Goal: Communication & Community: Share content

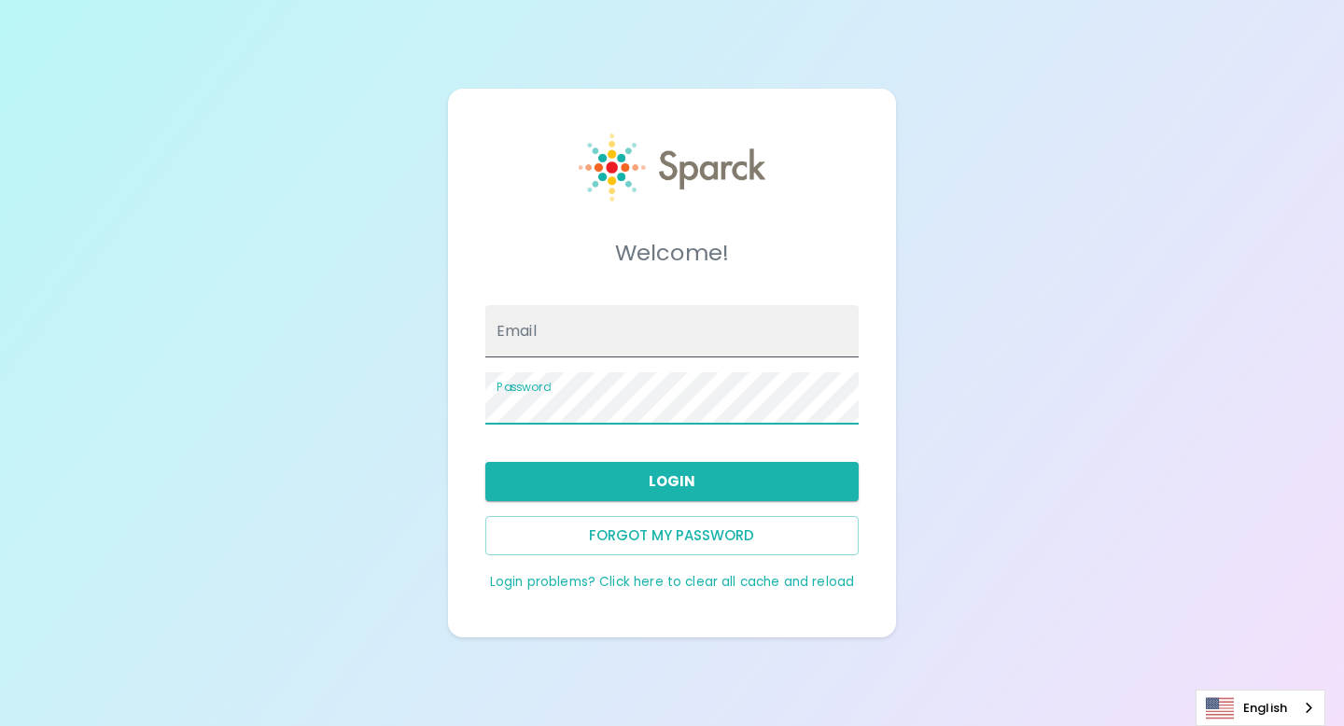
click at [620, 344] on input "Email" at bounding box center [671, 331] width 373 height 52
type input "[EMAIL_ADDRESS][DOMAIN_NAME]"
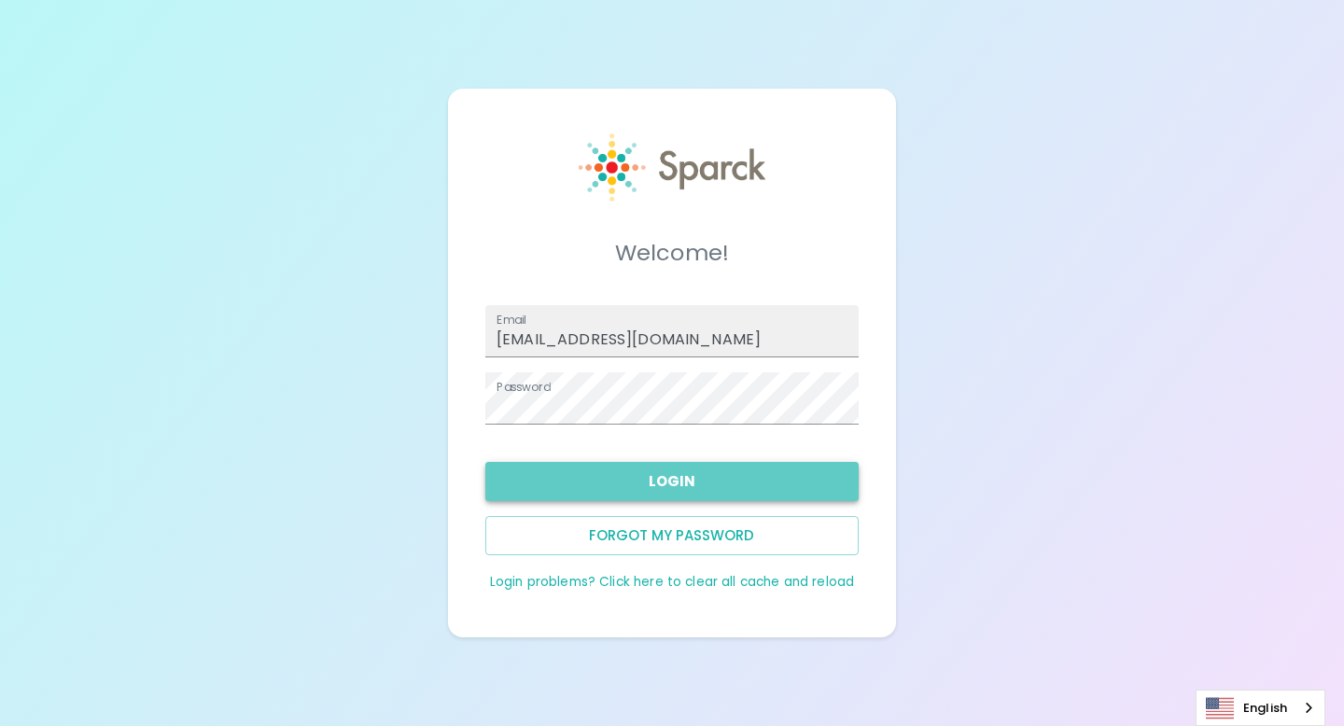
click at [692, 486] on button "Login" at bounding box center [671, 481] width 373 height 39
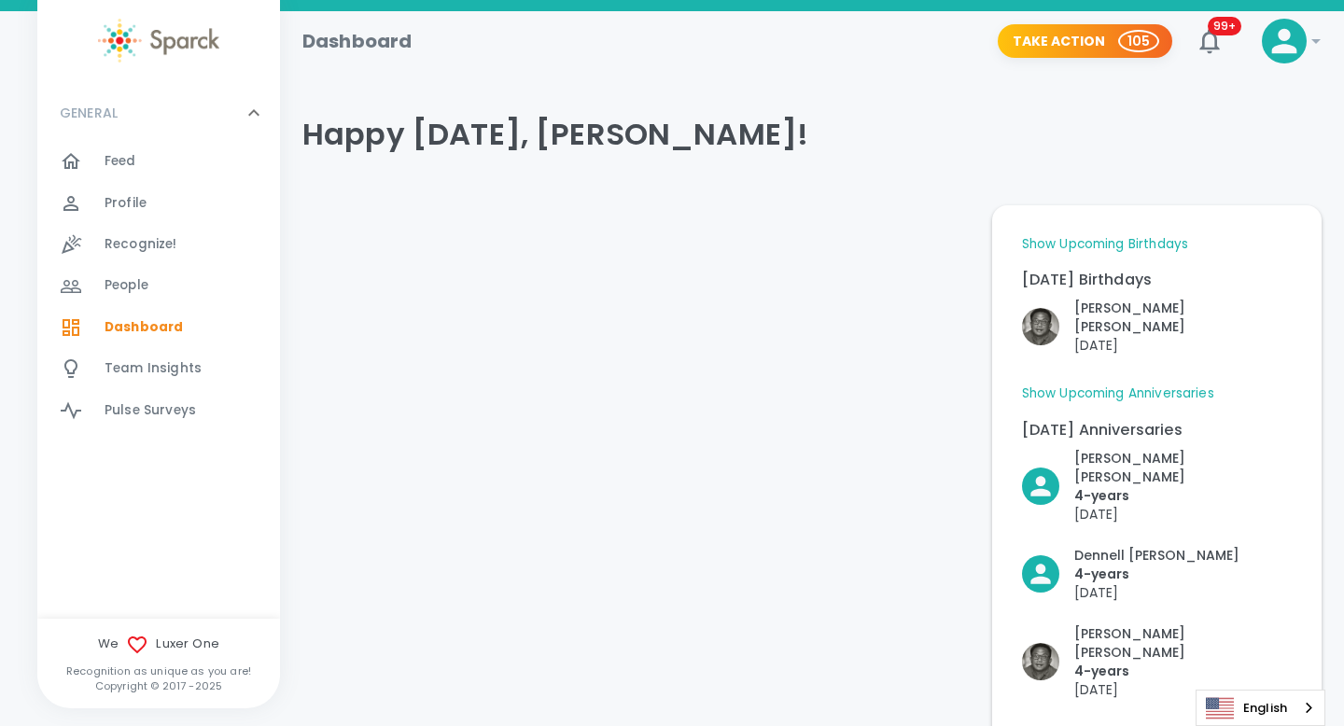
click at [134, 367] on span "Team Insights" at bounding box center [153, 368] width 97 height 19
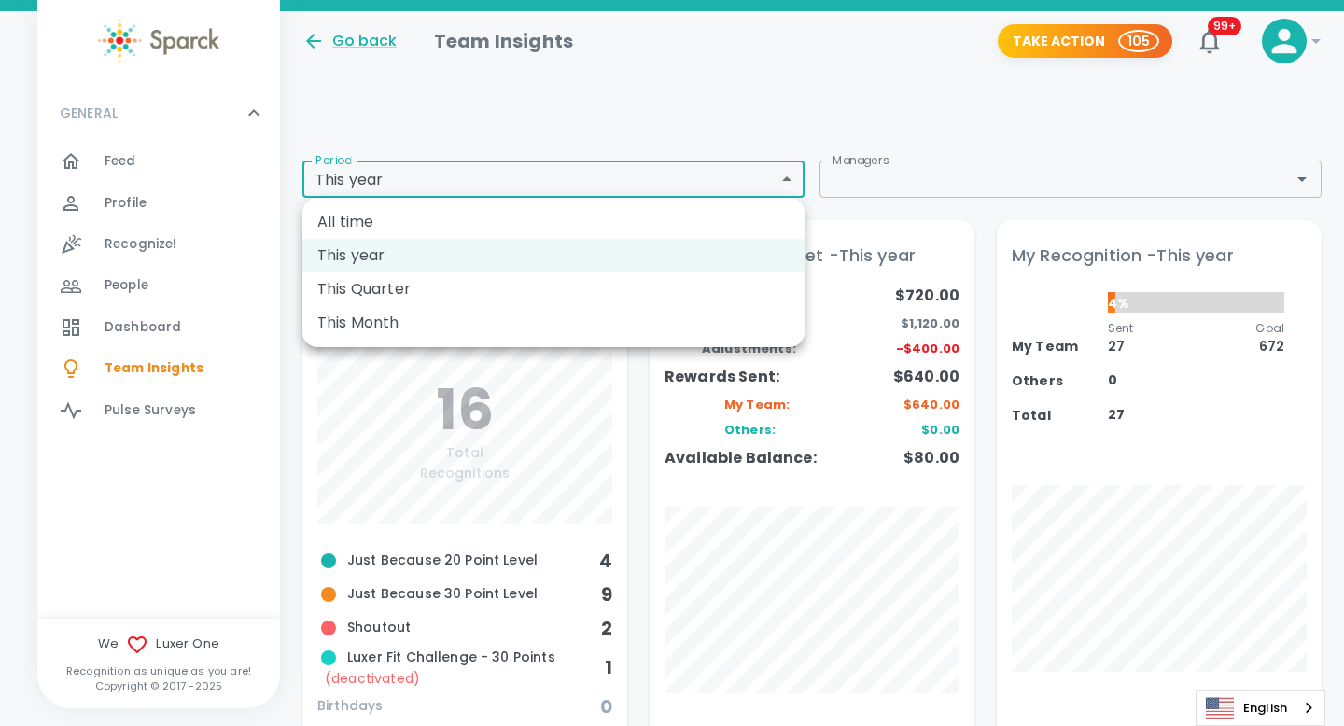
click at [648, 217] on li "All time" at bounding box center [553, 222] width 502 height 34
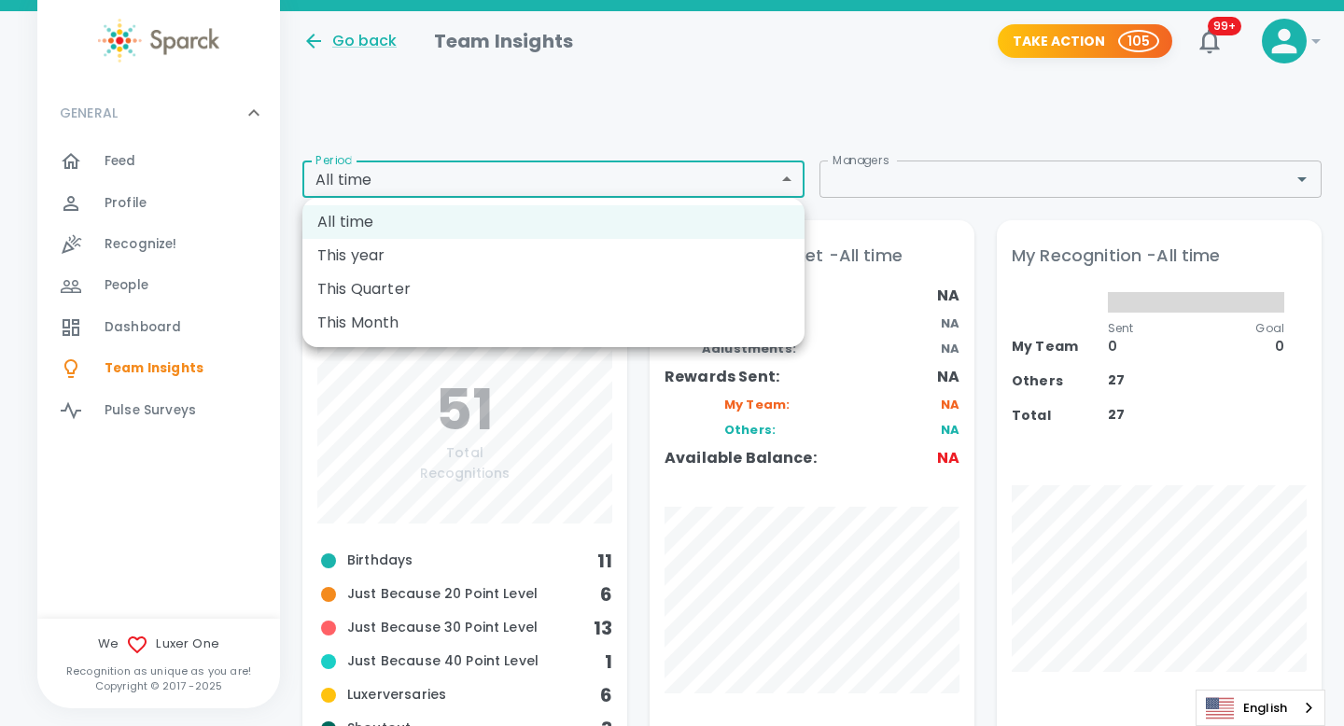
click at [482, 277] on li "This Quarter" at bounding box center [553, 290] width 502 height 34
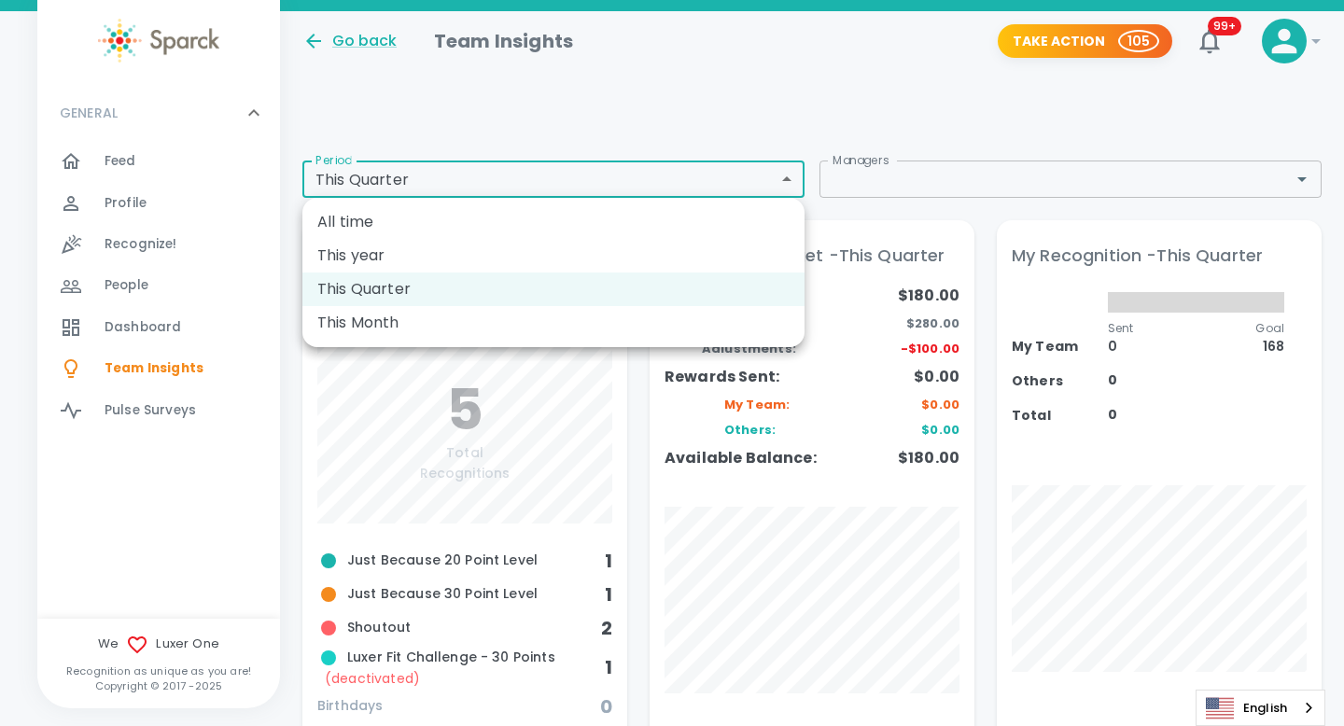
click at [549, 335] on li "This Month" at bounding box center [553, 323] width 502 height 34
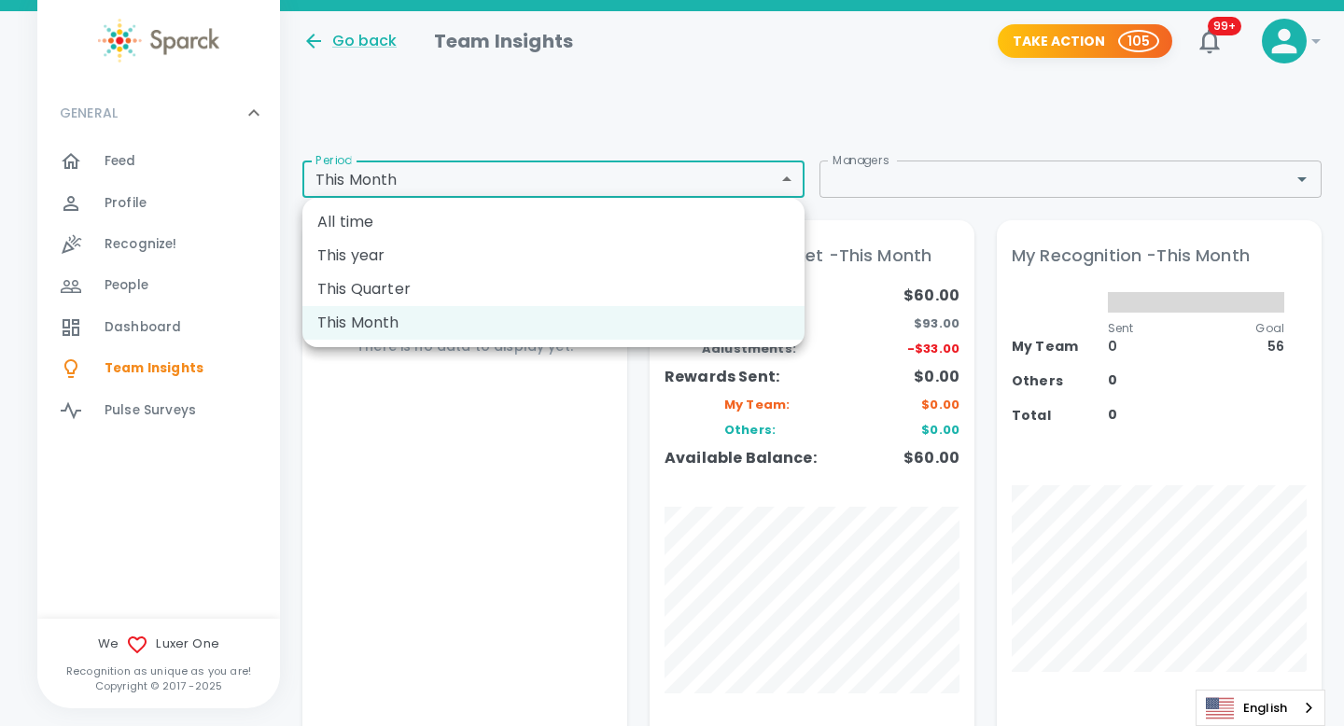
click at [164, 368] on div at bounding box center [672, 363] width 1344 height 726
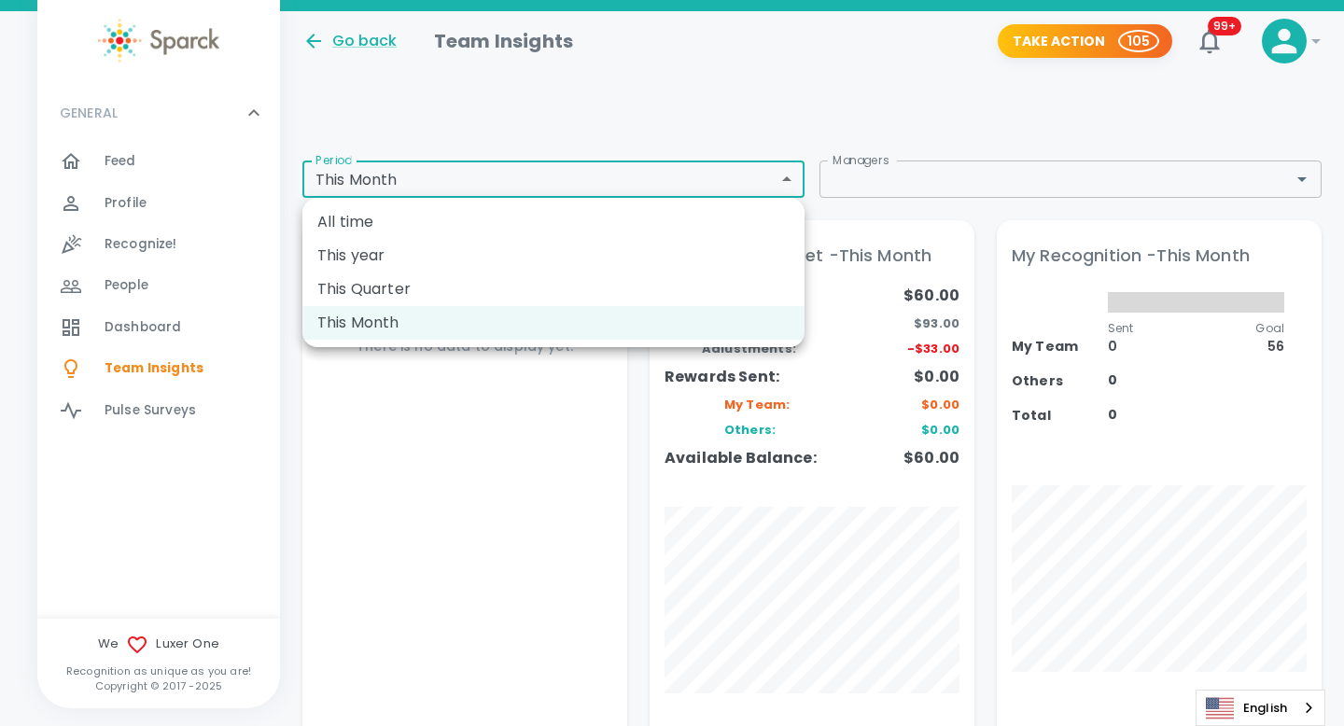
click at [423, 258] on li "This year" at bounding box center [553, 256] width 502 height 34
type input "ytd"
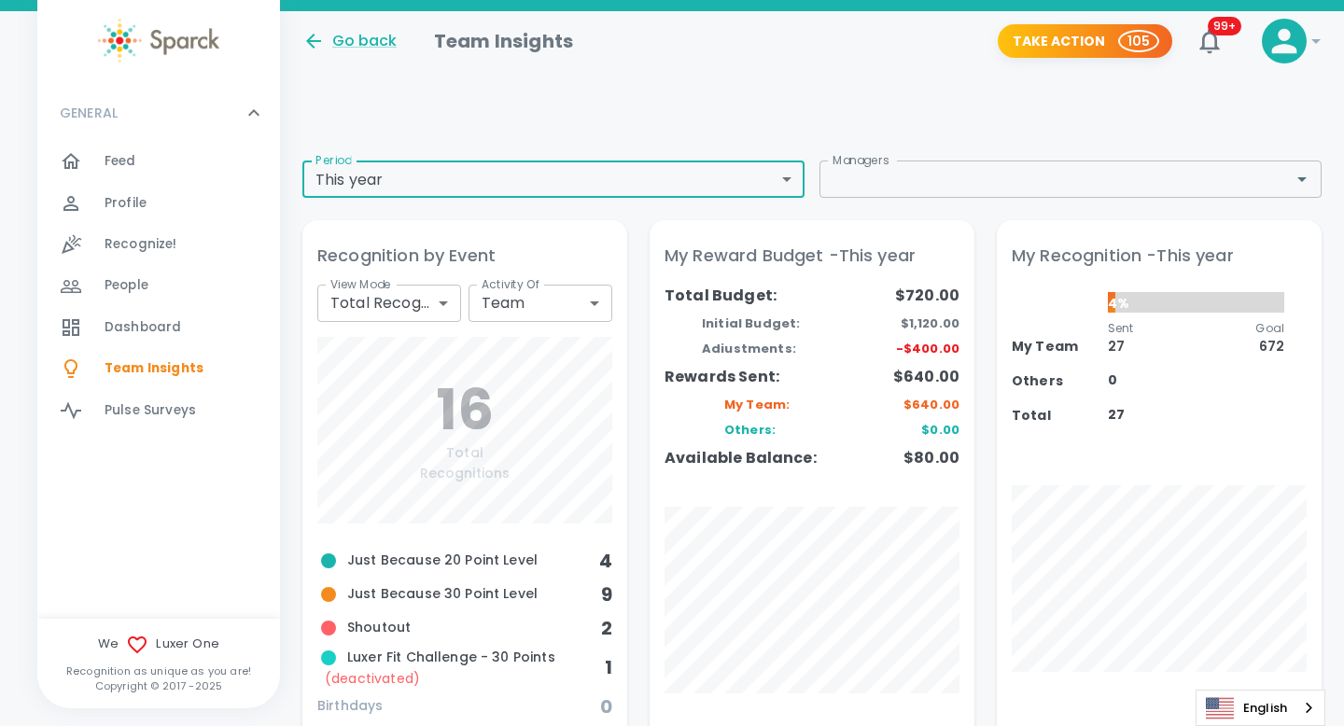
click at [113, 289] on span "People" at bounding box center [127, 285] width 44 height 19
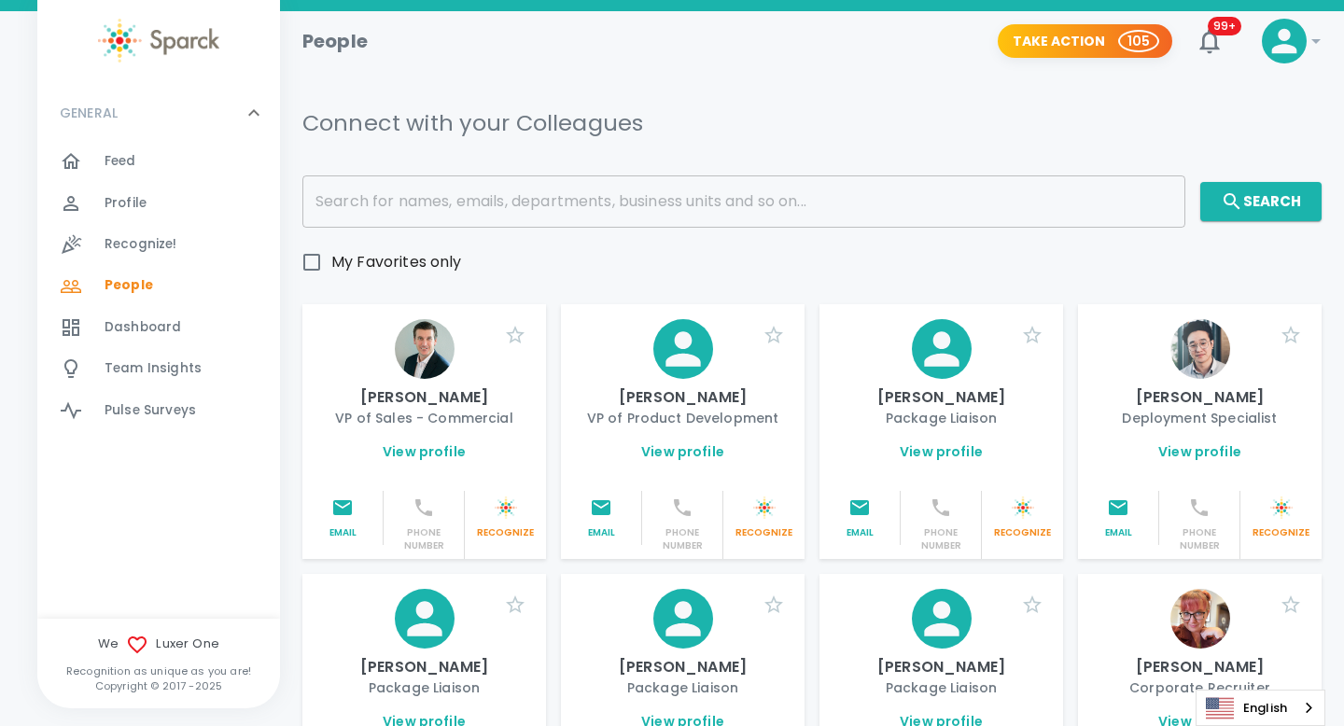
click at [161, 251] on span "Recognize!" at bounding box center [141, 244] width 73 height 19
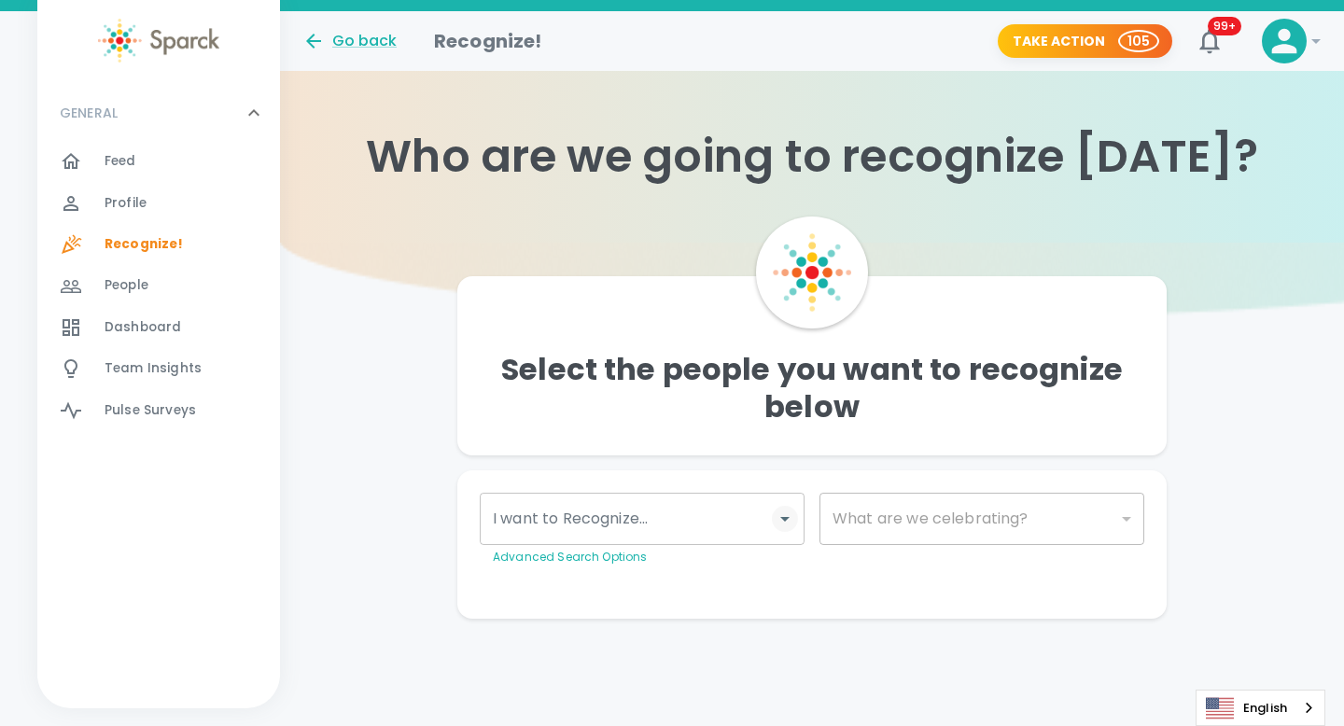
click at [782, 527] on icon "Open" at bounding box center [785, 519] width 22 height 22
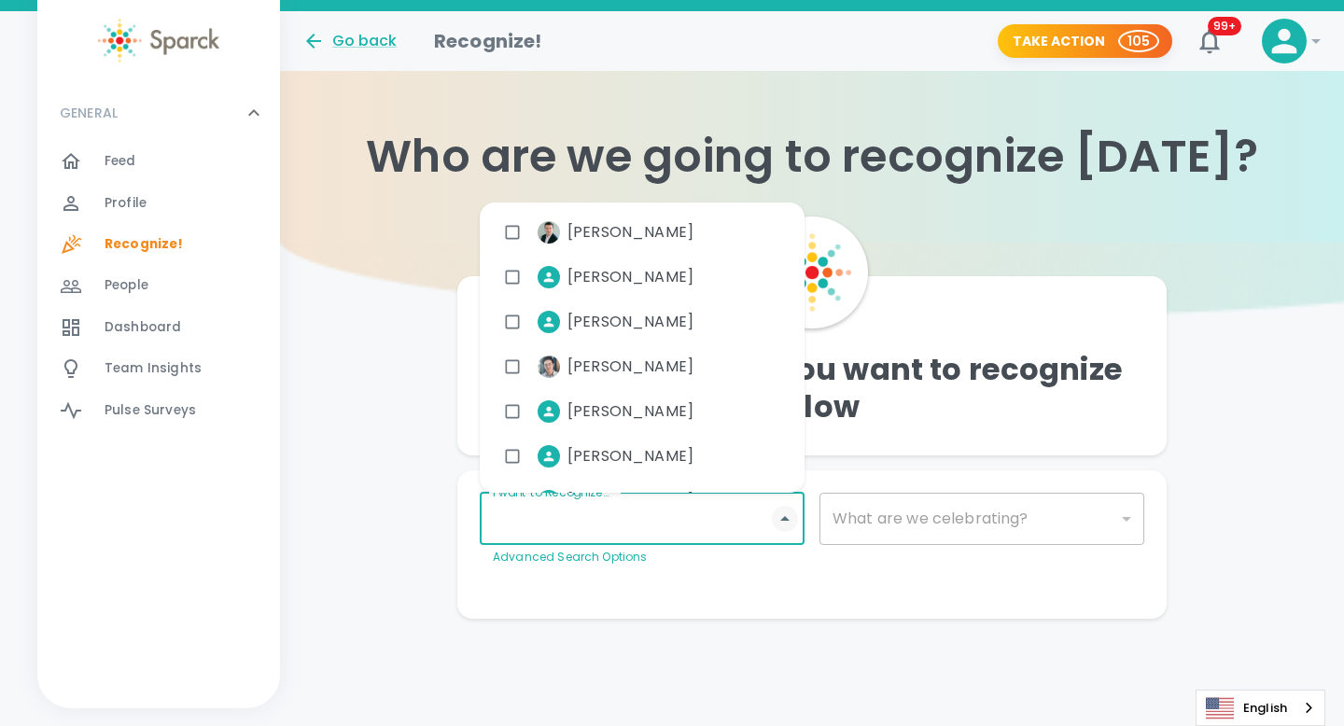
click at [782, 527] on icon "Close" at bounding box center [785, 519] width 22 height 22
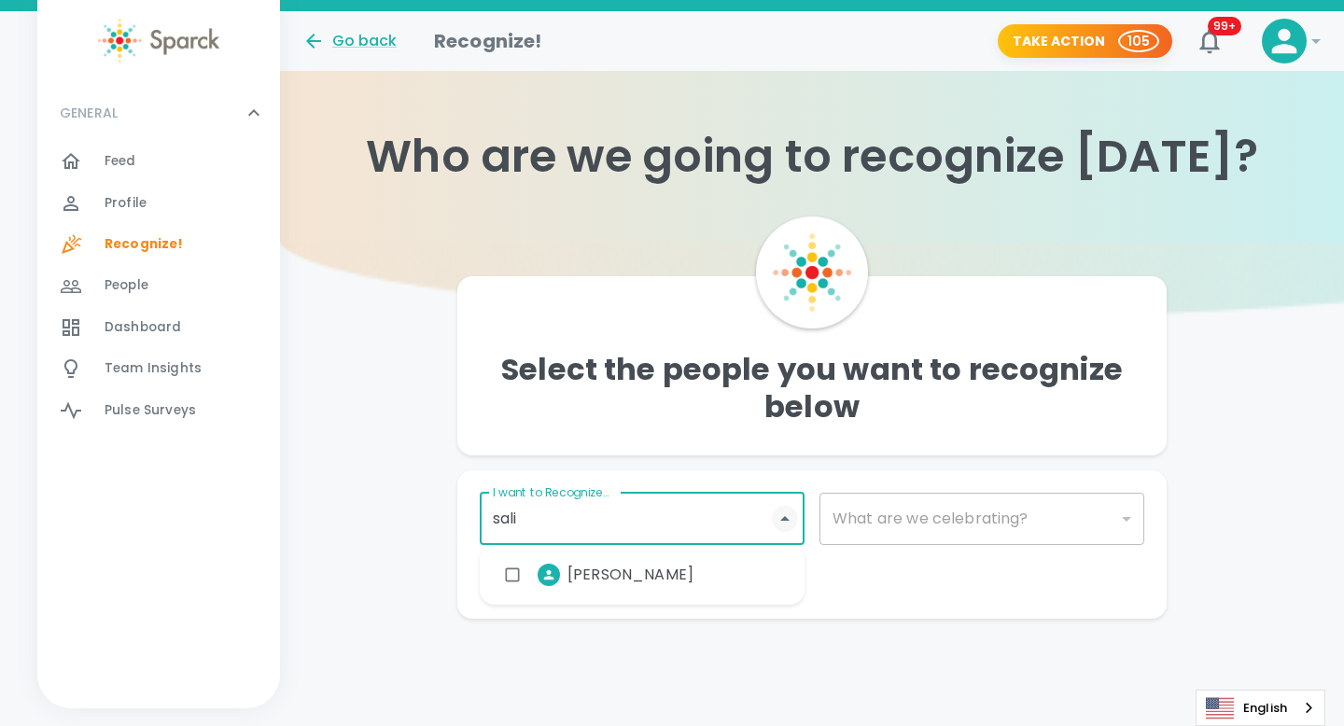
type input "[PERSON_NAME]"
click at [512, 577] on input "checkbox" at bounding box center [512, 574] width 35 height 35
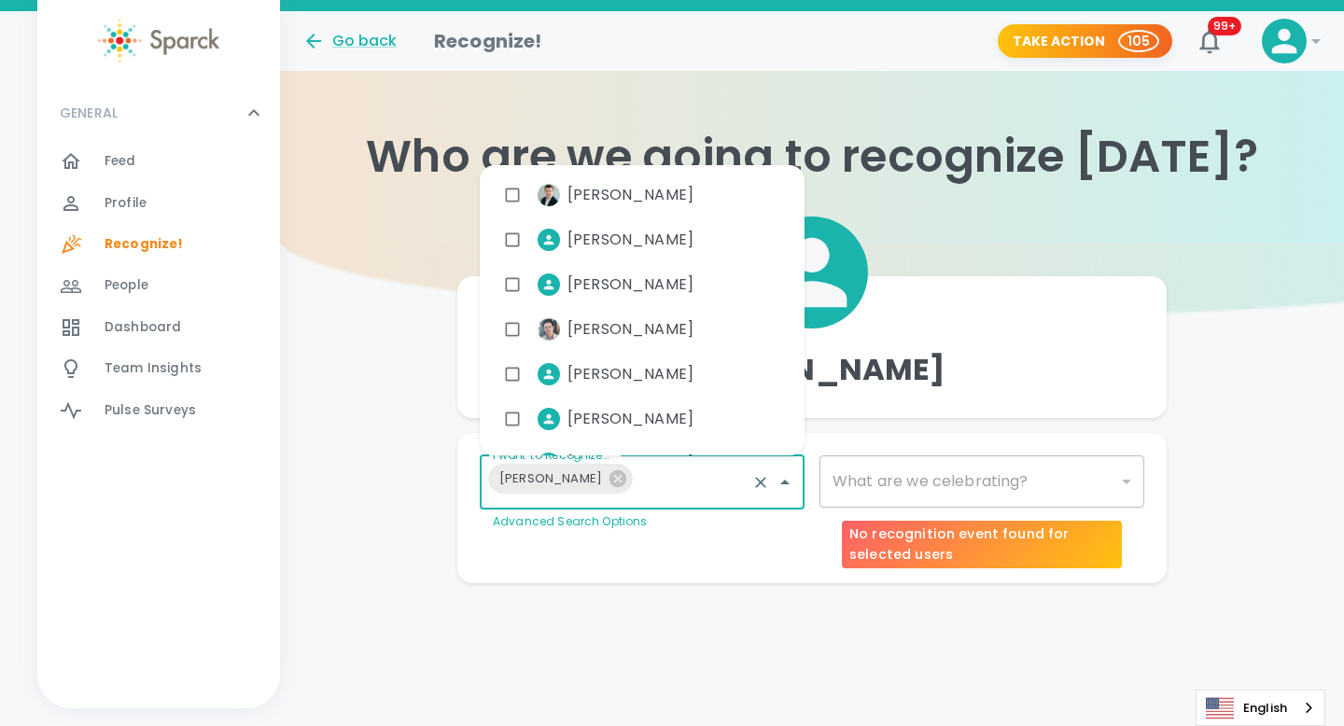
click at [980, 473] on div "​" at bounding box center [981, 481] width 325 height 52
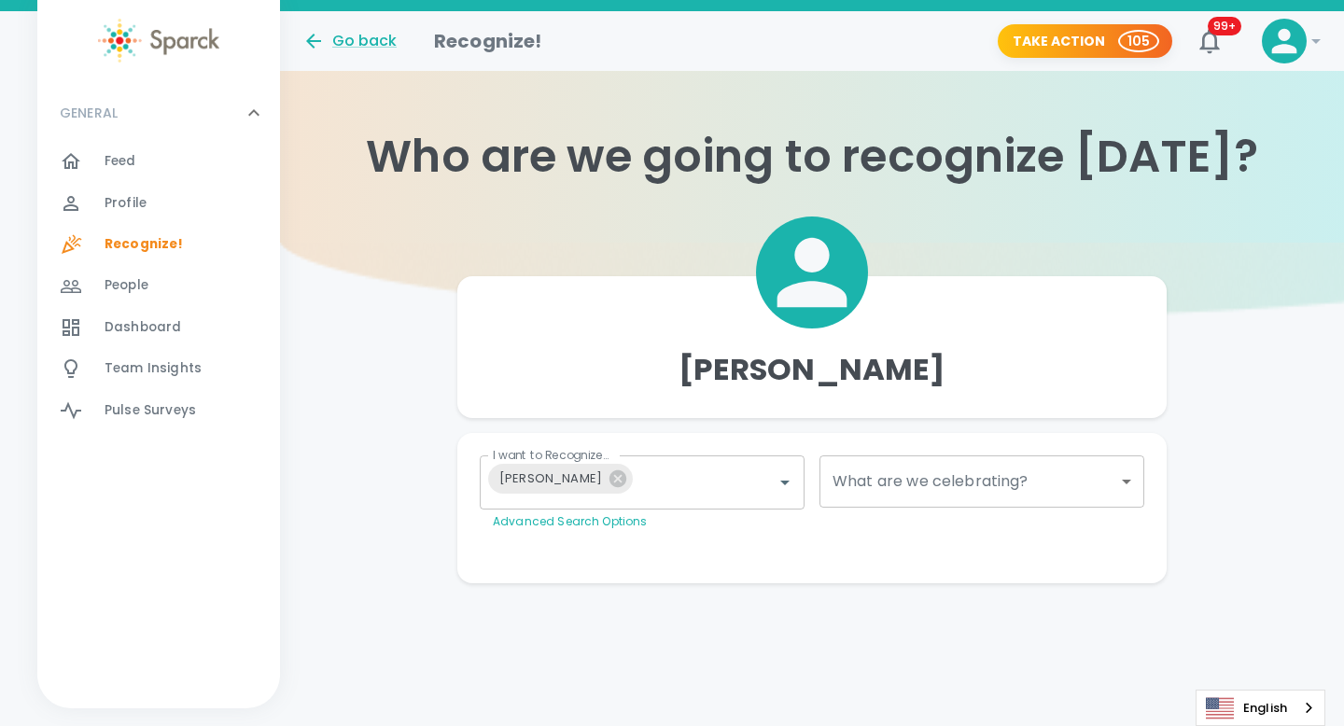
click at [1124, 487] on body "Skip Navigation Go back Recognize! Take Action 105 99+ ! GENERAL 0 Feed 0 Profi…" at bounding box center [672, 329] width 1344 height 658
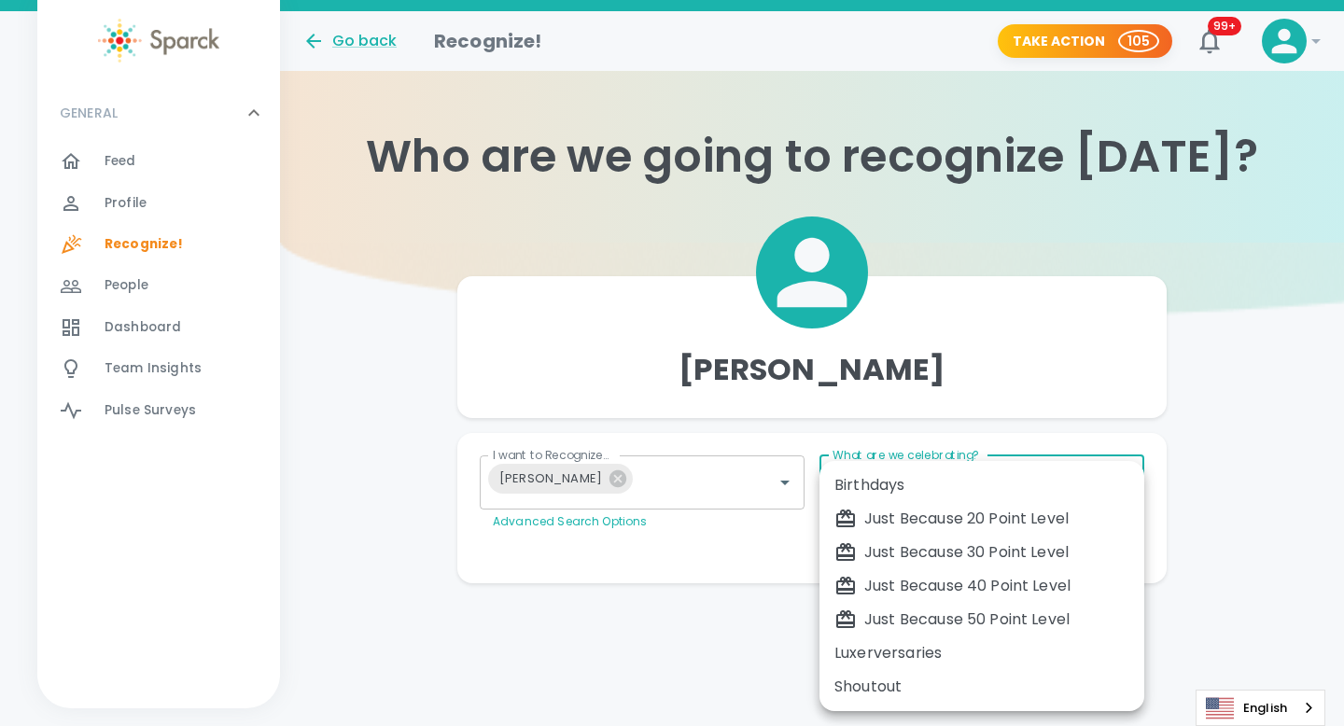
click at [1083, 557] on div "Just Because 30 Point Level" at bounding box center [981, 552] width 295 height 22
type input "1696"
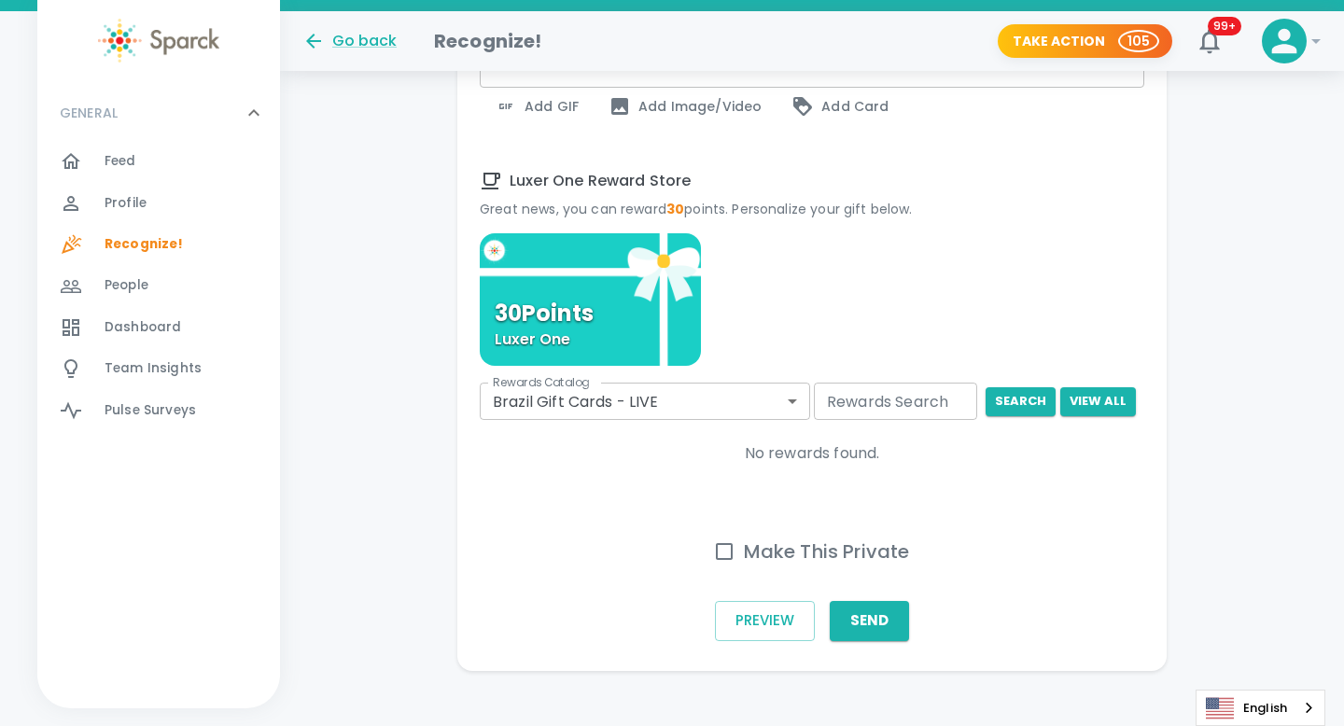
scroll to position [809, 0]
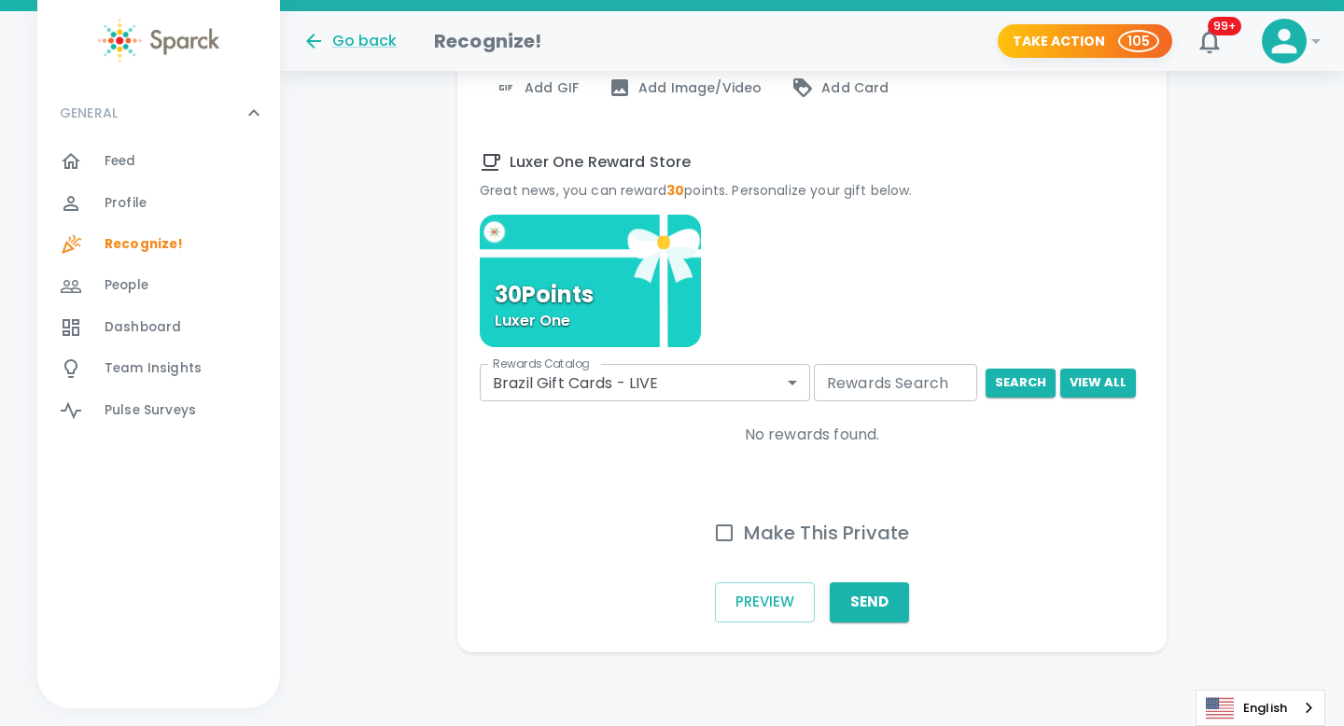
click at [728, 534] on input "Make This Private" at bounding box center [724, 532] width 39 height 39
checkbox input "true"
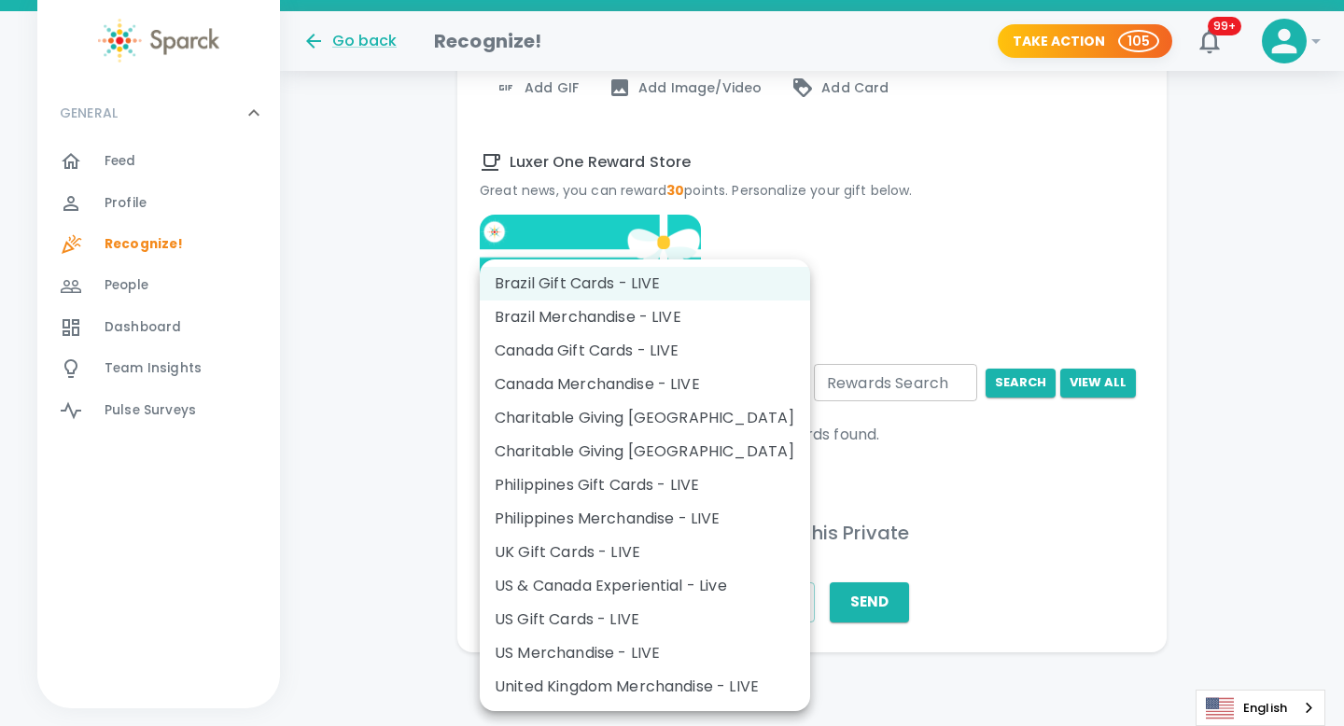
click at [625, 624] on li "US Gift Cards - LIVE" at bounding box center [645, 620] width 330 height 34
type input "877"
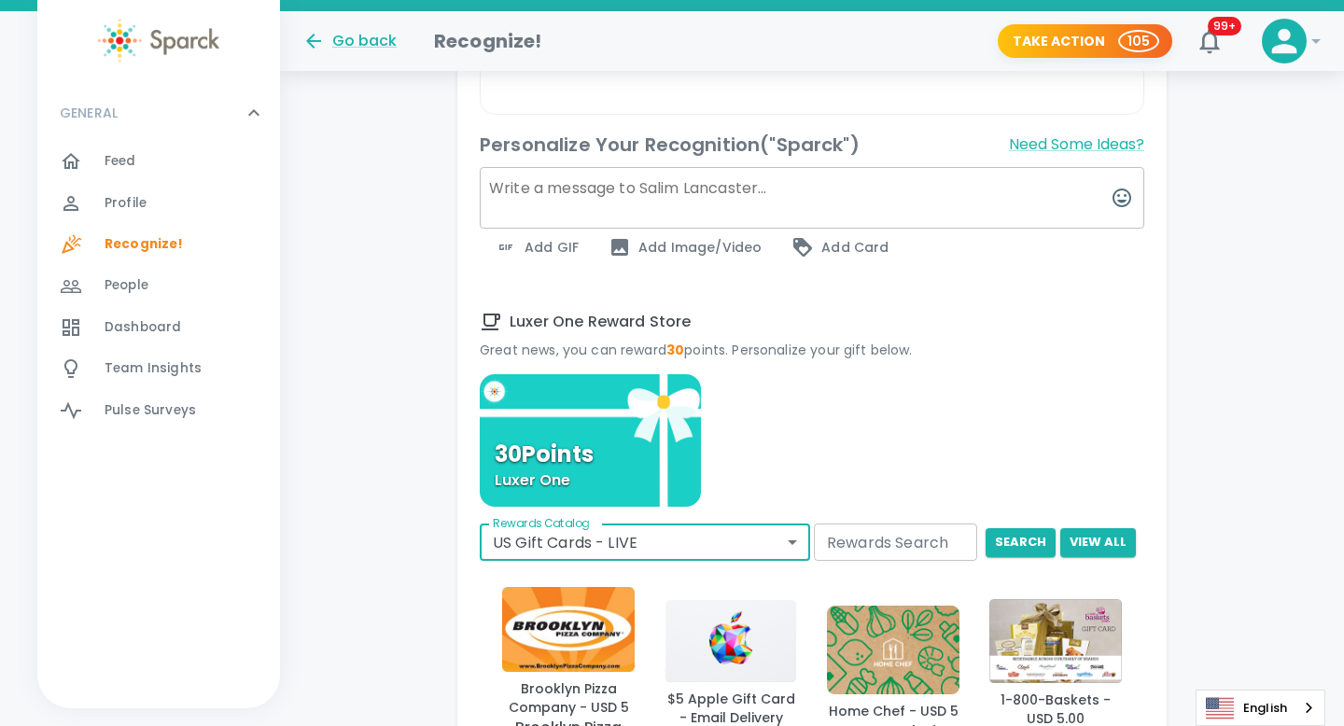
scroll to position [639, 0]
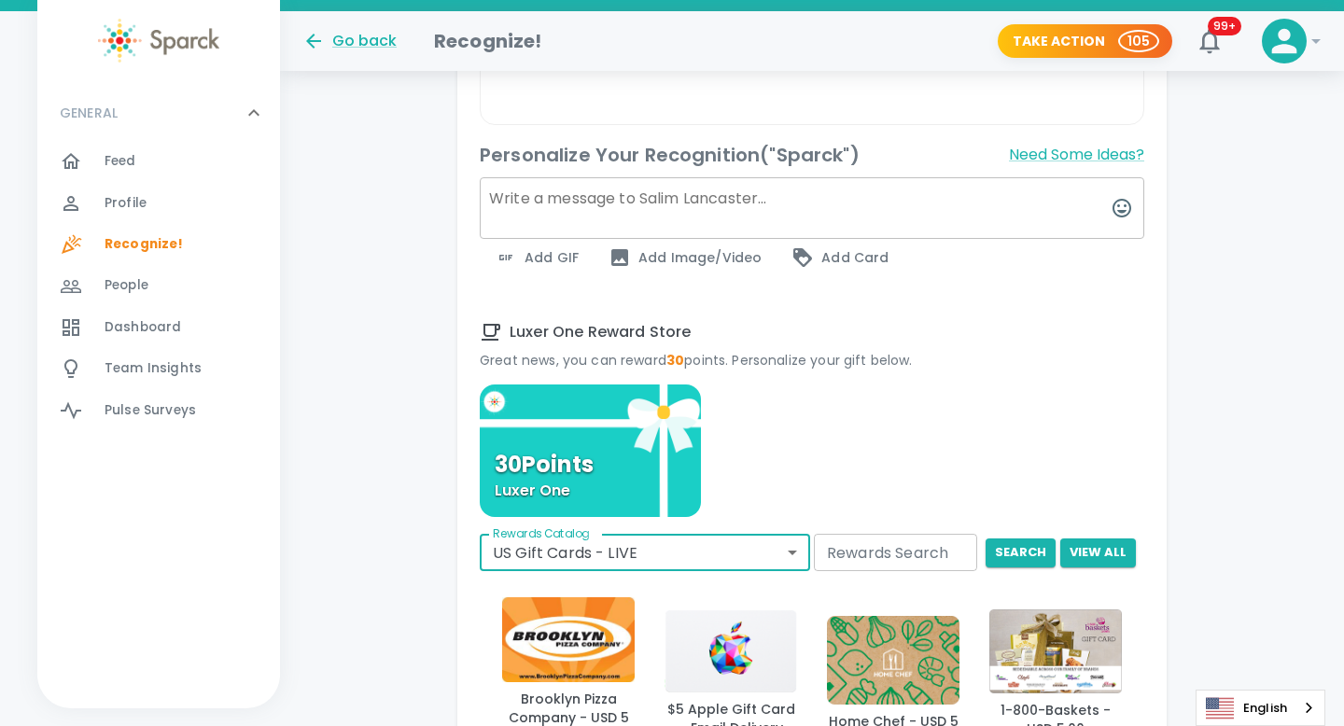
click at [853, 557] on input "Rewards Search" at bounding box center [895, 552] width 163 height 37
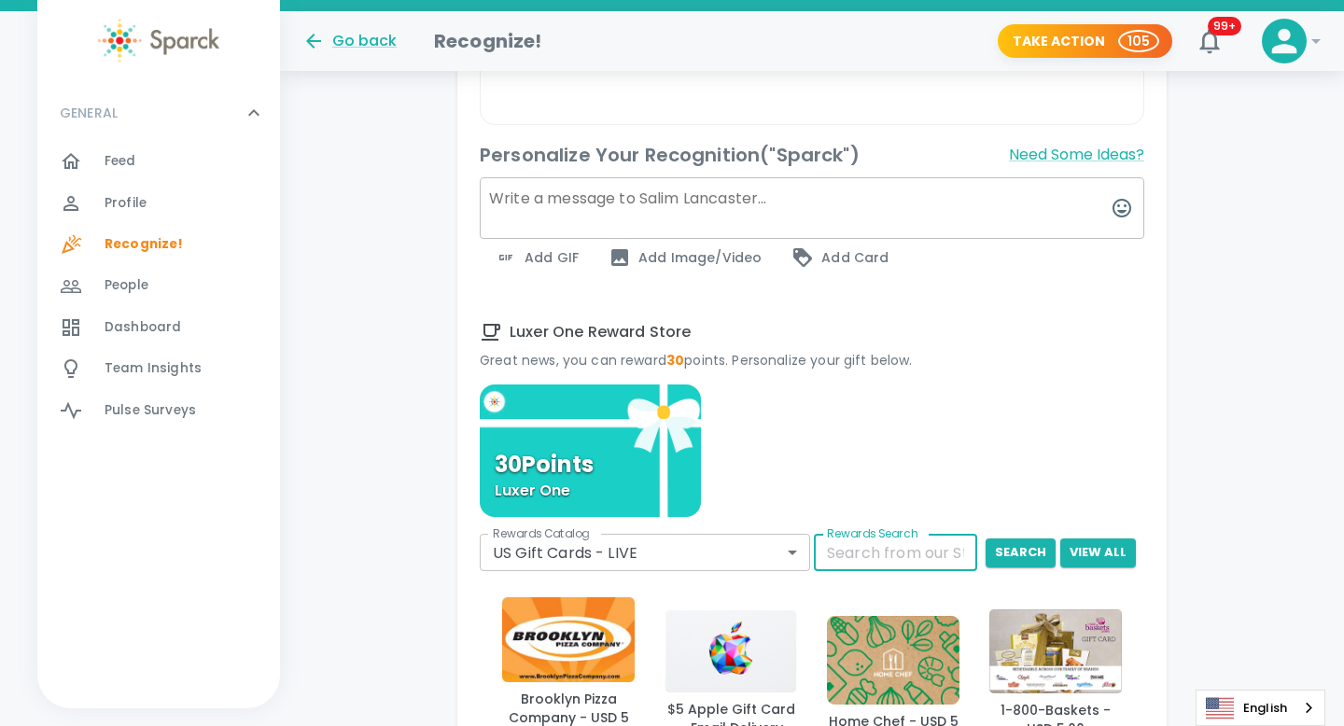
type input "door dash"
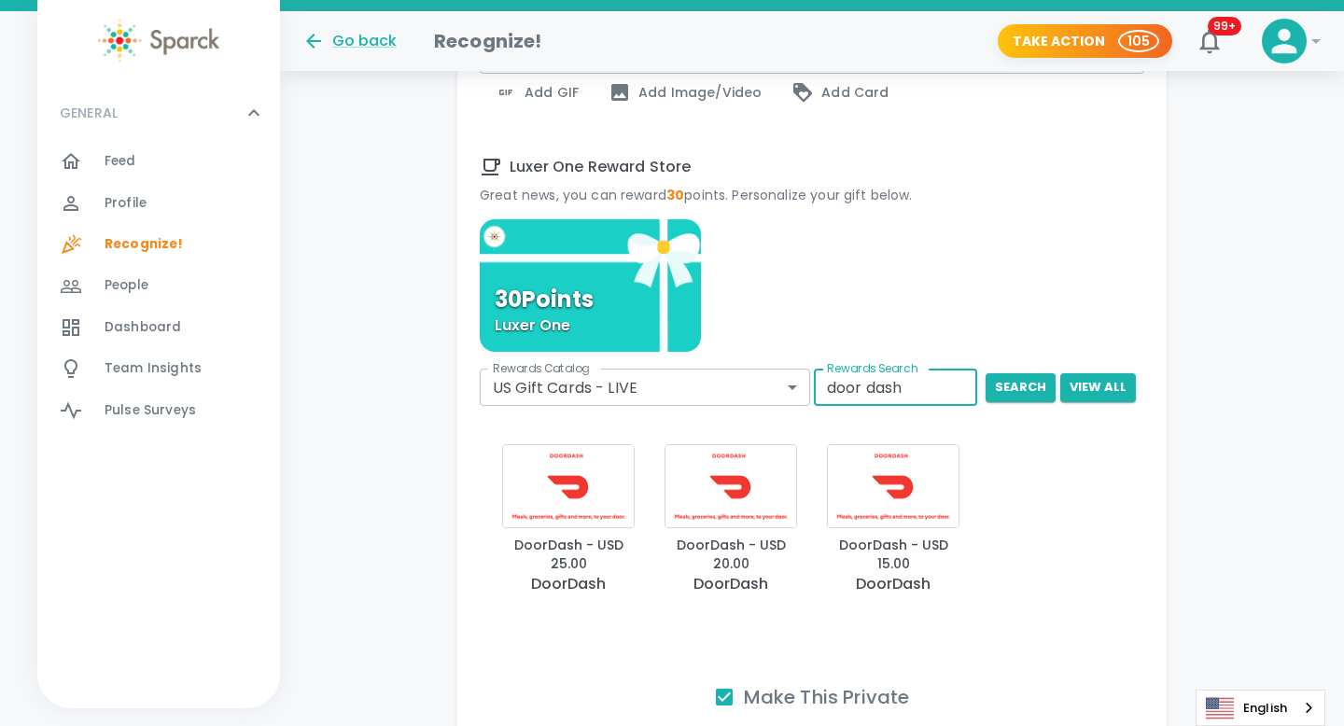
scroll to position [806, 0]
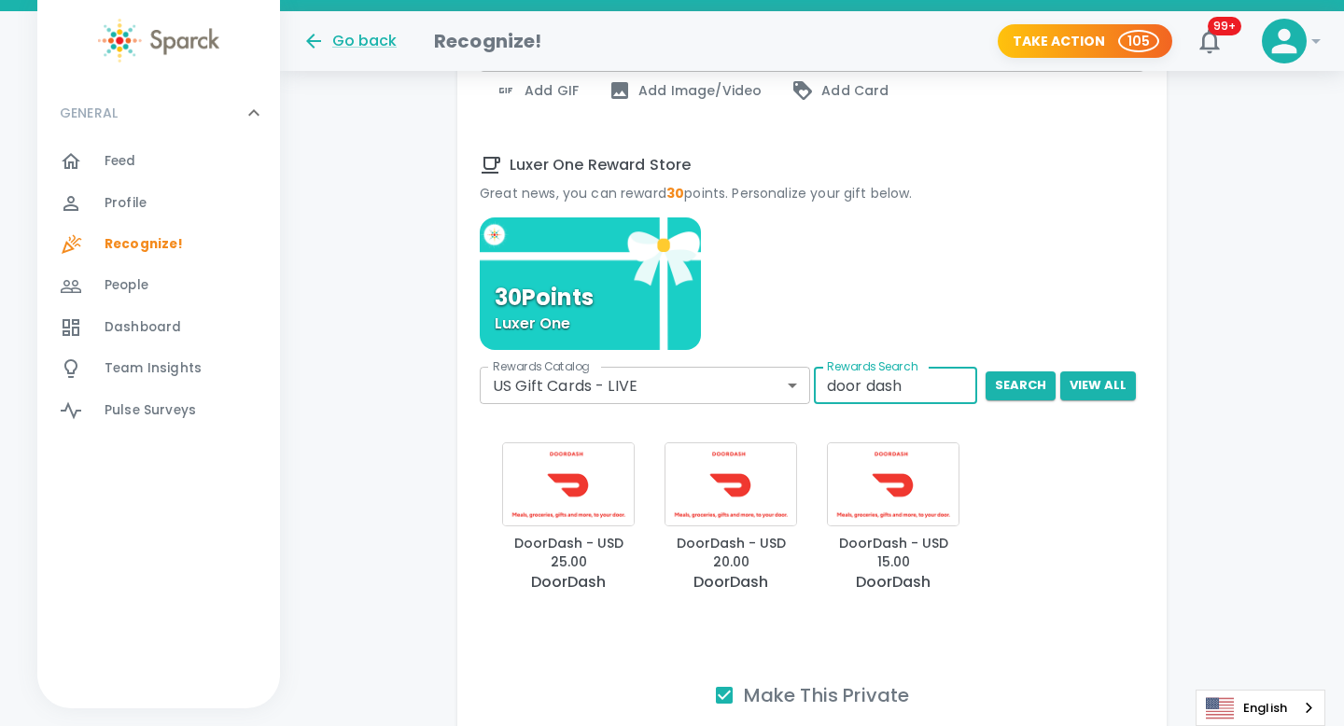
click at [581, 499] on img "button" at bounding box center [568, 484] width 133 height 84
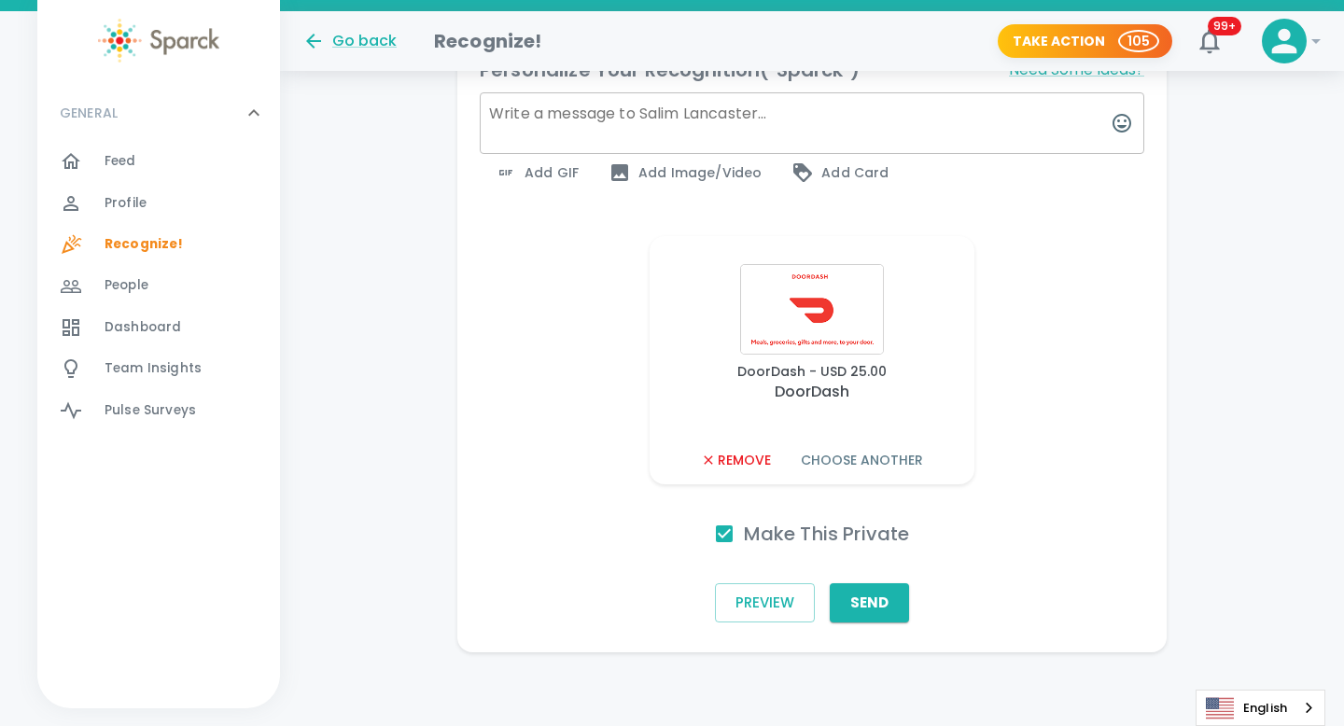
scroll to position [725, 0]
click at [878, 609] on button "Send" at bounding box center [869, 601] width 79 height 39
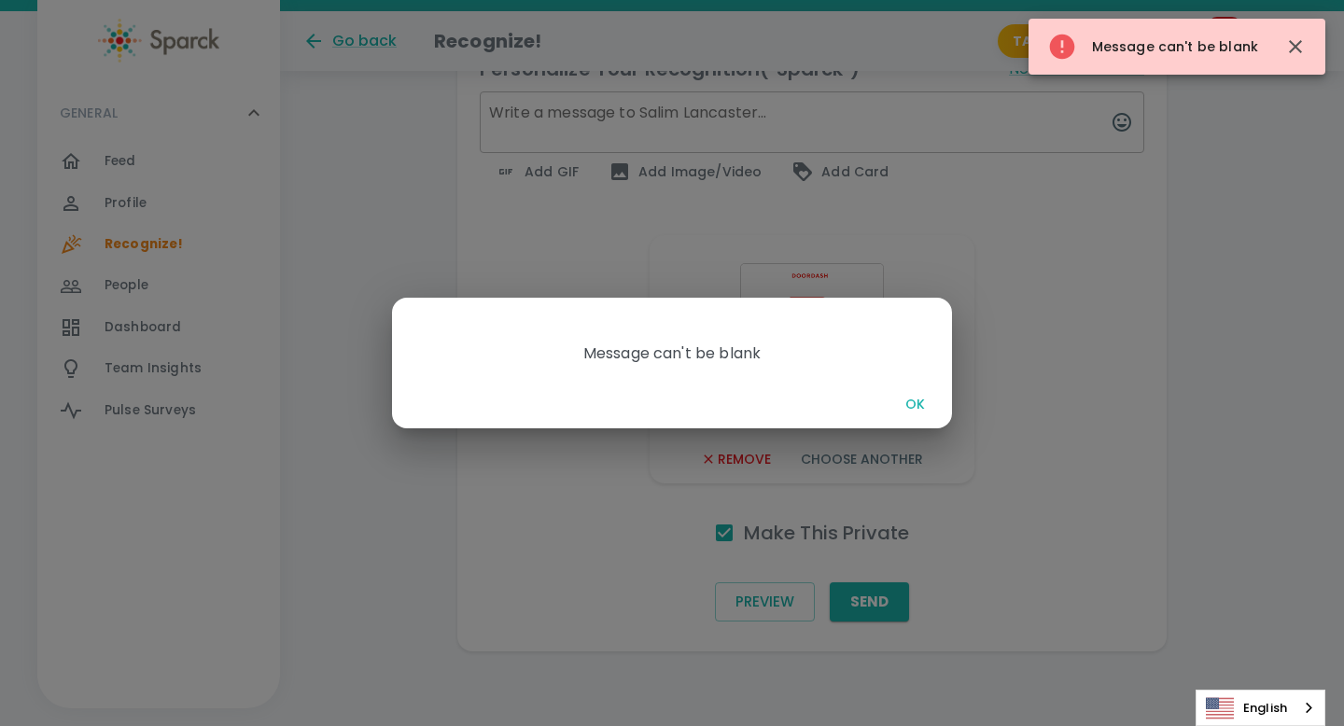
click at [907, 401] on button "OK" at bounding box center [915, 404] width 60 height 35
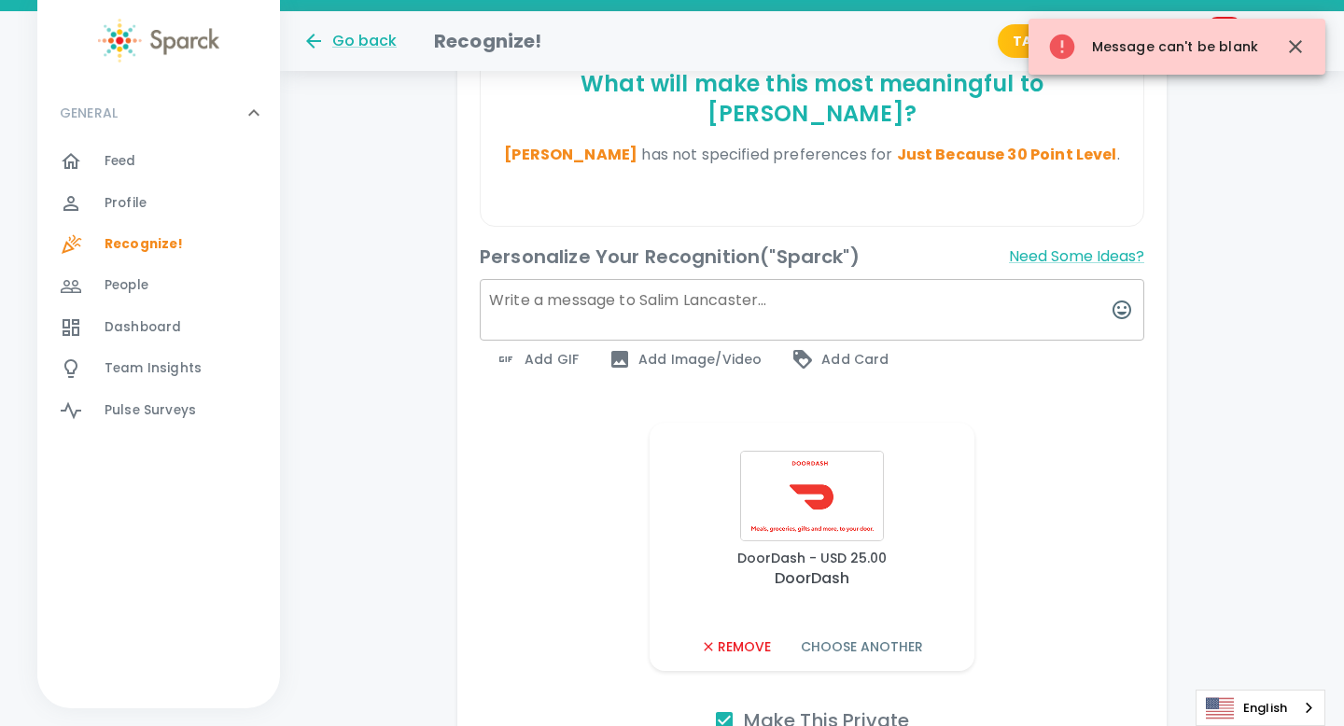
scroll to position [515, 0]
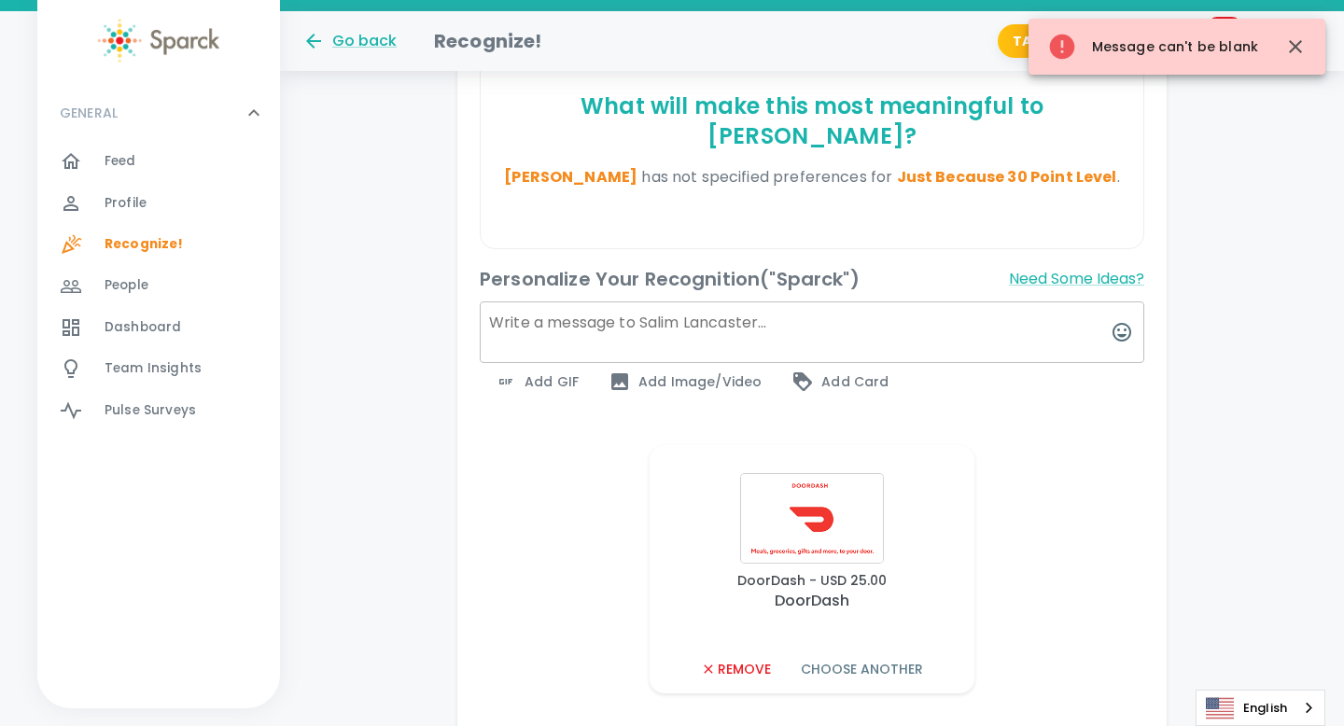
click at [625, 309] on textarea at bounding box center [812, 332] width 664 height 62
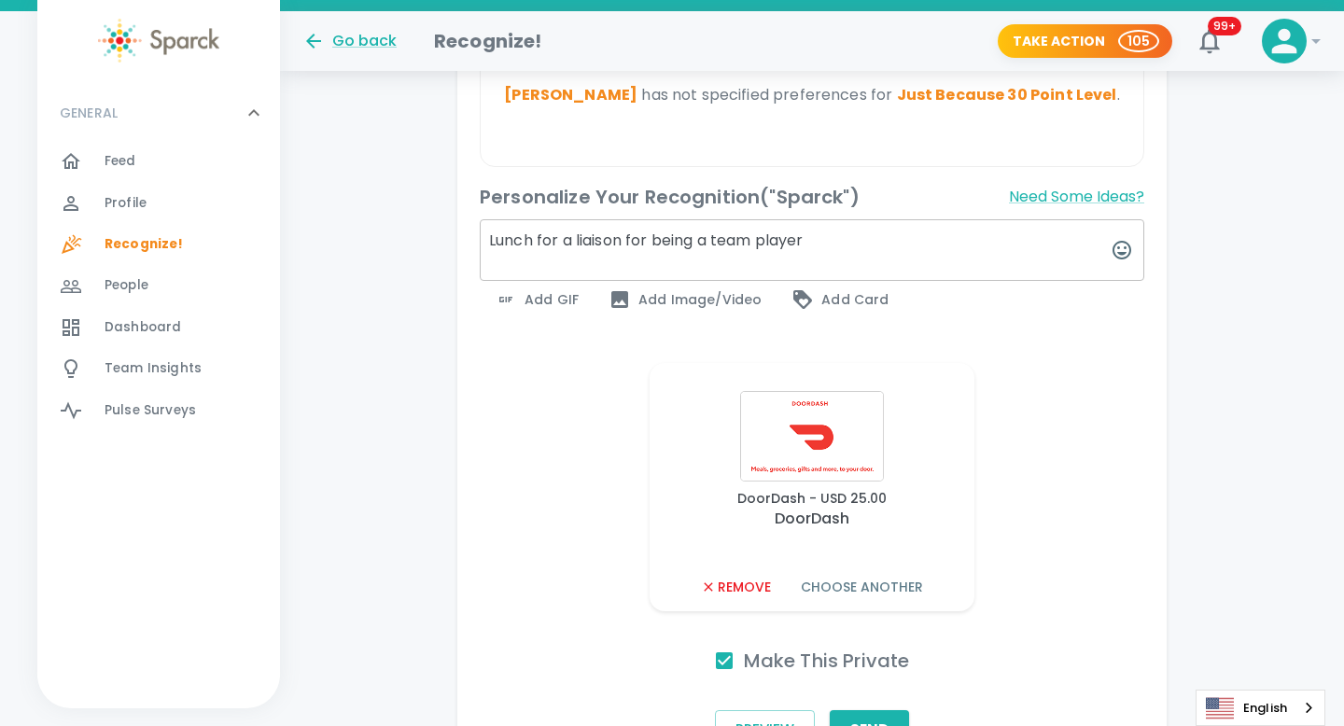
scroll to position [725, 0]
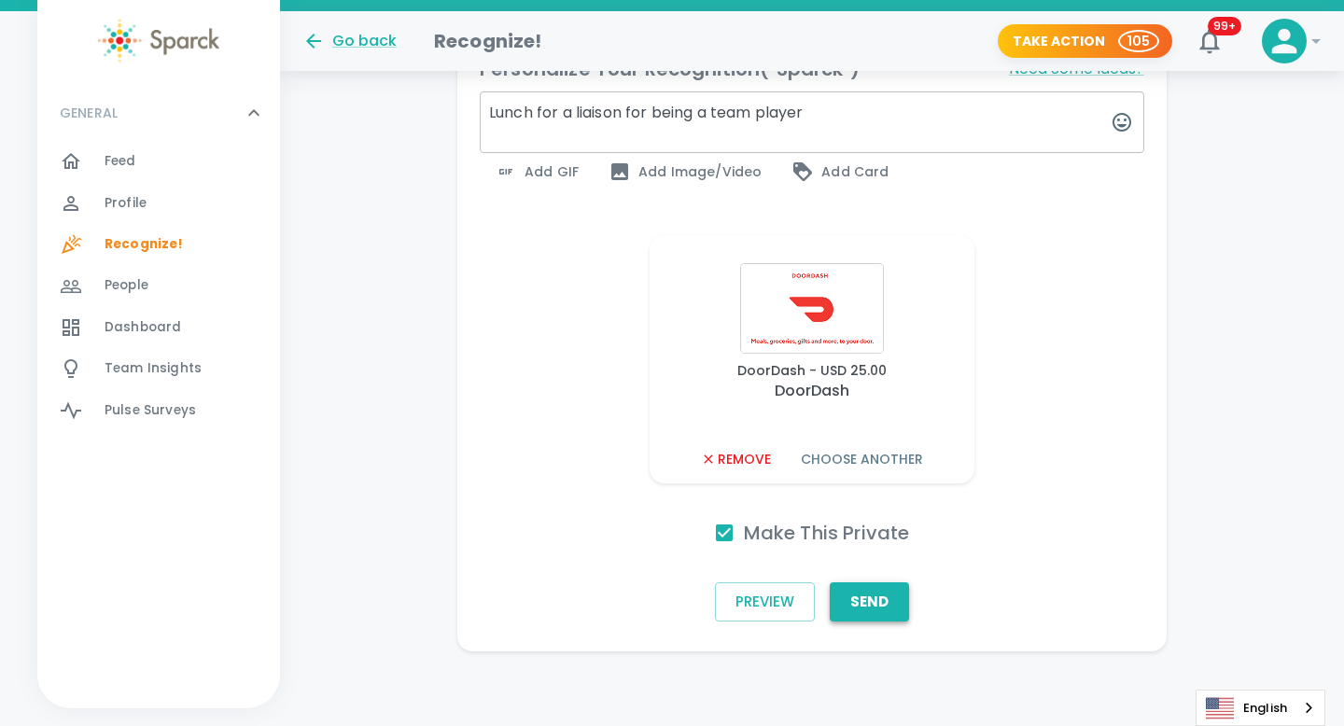
type textarea "Lunch for a liaison for being a team player"
click at [871, 606] on button "Send" at bounding box center [869, 601] width 79 height 39
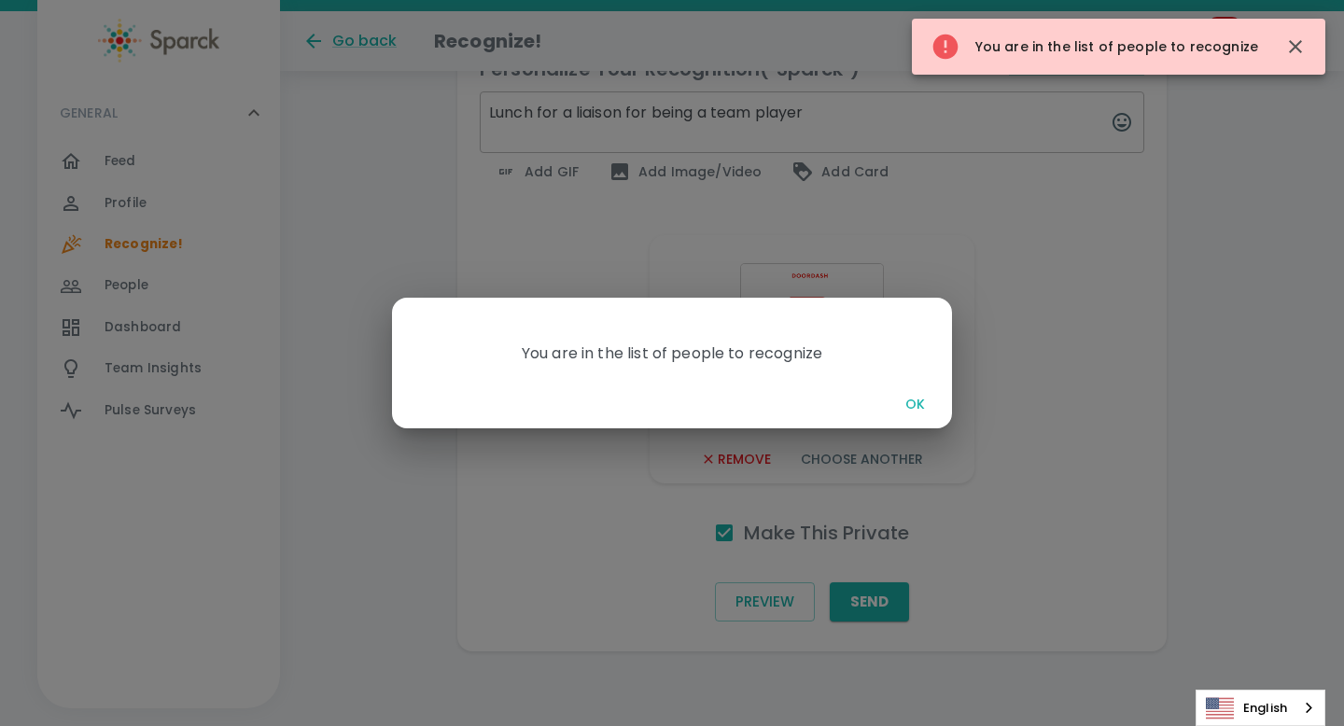
click at [911, 407] on button "OK" at bounding box center [915, 404] width 60 height 35
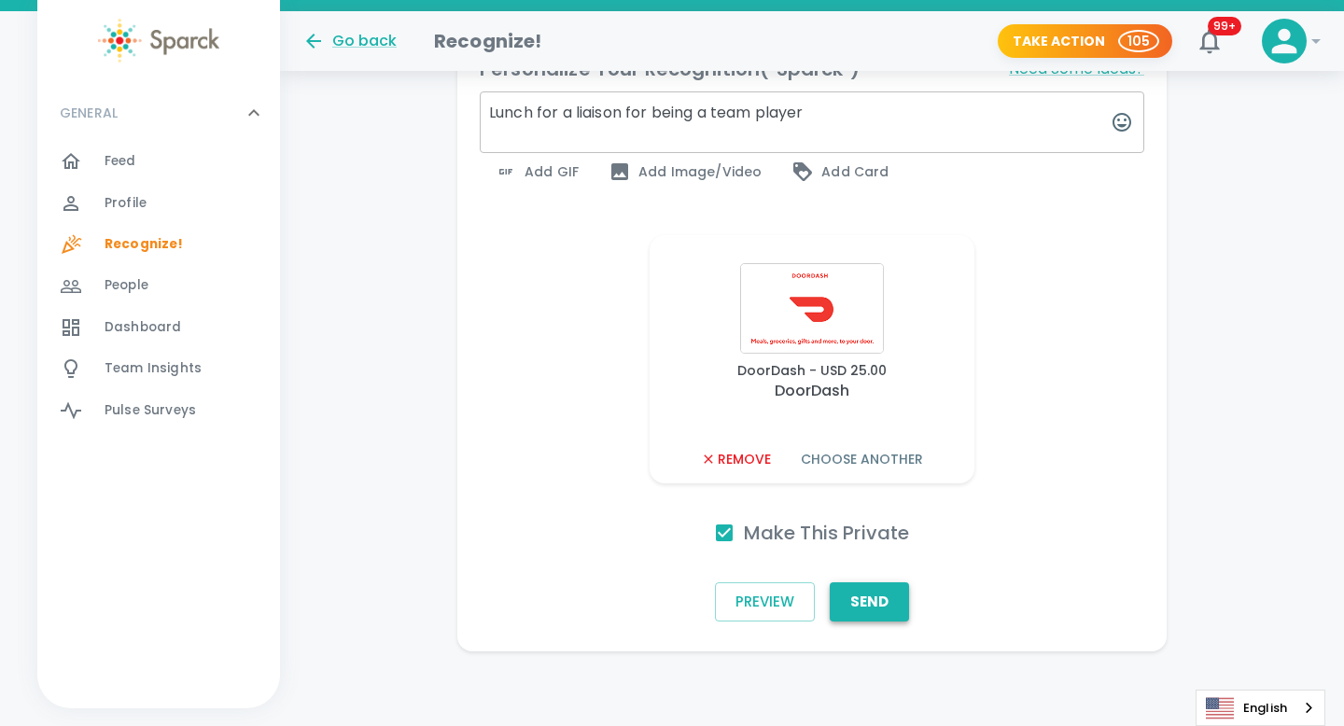
click at [888, 608] on button "Send" at bounding box center [869, 601] width 79 height 39
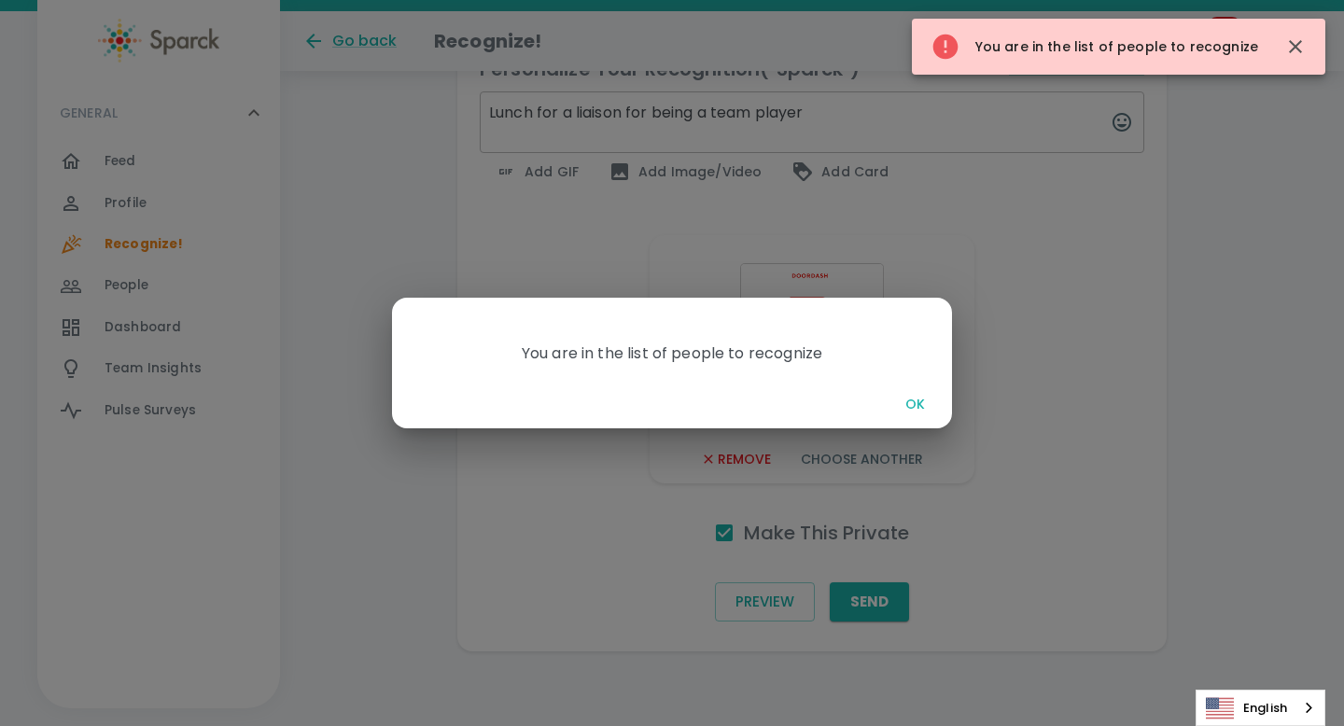
click at [916, 398] on button "OK" at bounding box center [915, 404] width 60 height 35
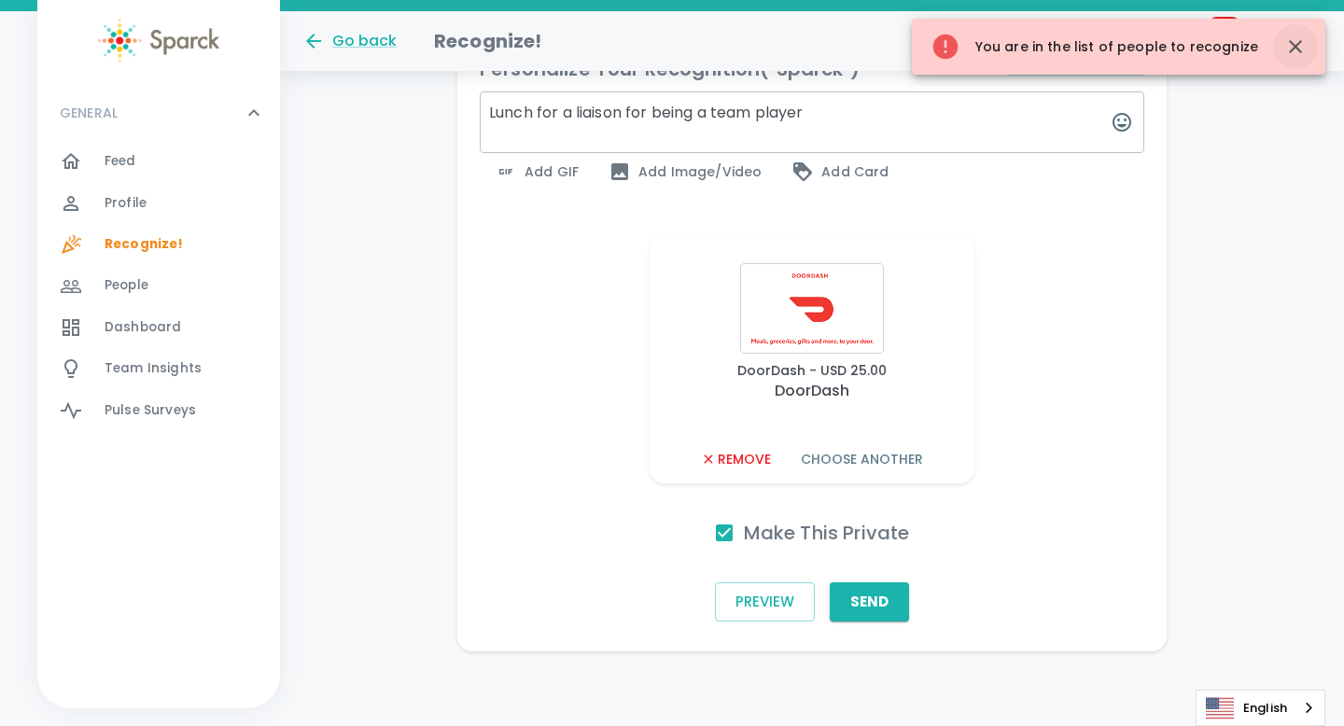
click at [1301, 35] on icon "button" at bounding box center [1295, 46] width 22 height 22
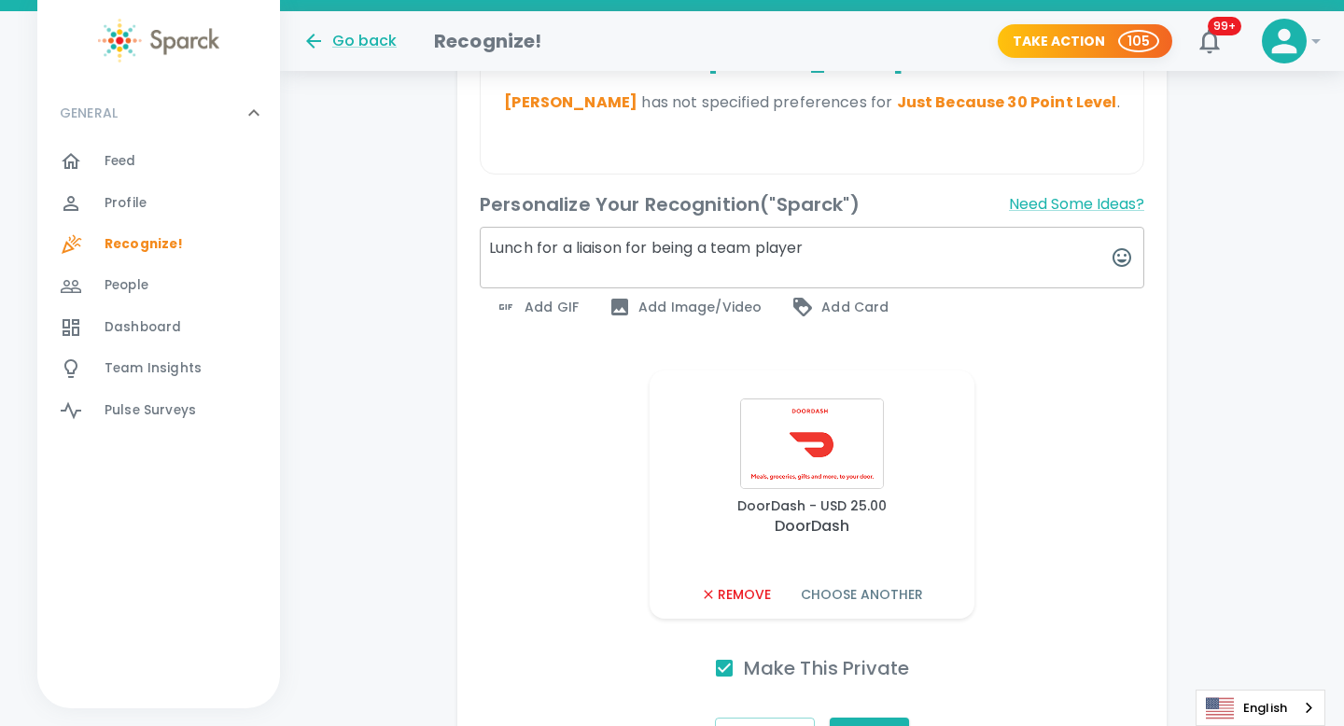
scroll to position [331, 0]
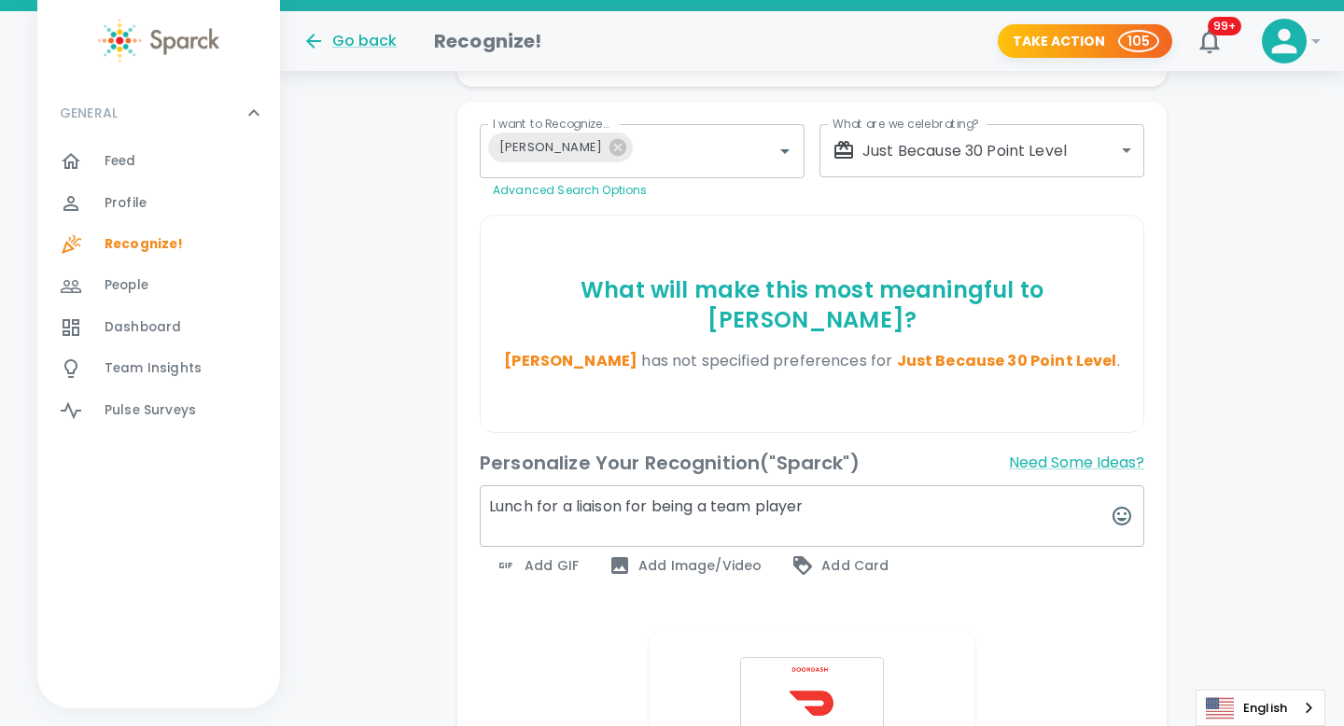
click at [130, 196] on span "Profile" at bounding box center [126, 203] width 42 height 19
